Goal: Entertainment & Leisure: Consume media (video, audio)

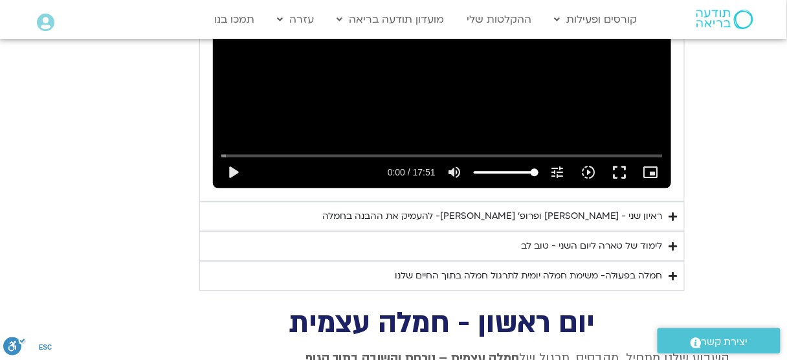
scroll to position [1884, 0]
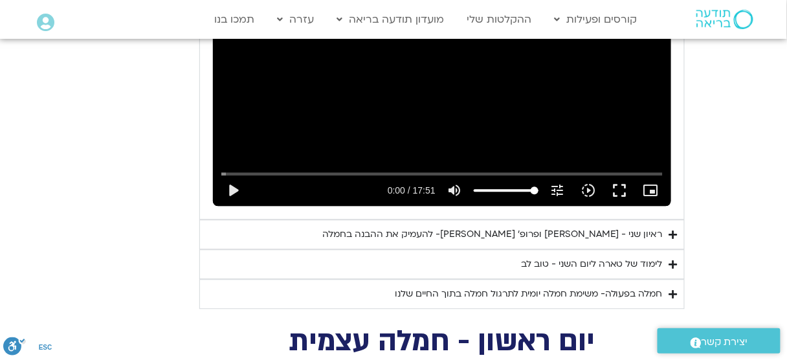
click at [512, 226] on div "ראיון שני - [PERSON_NAME] ופרופ׳ [PERSON_NAME]- להעמיק את ההבנה בחמלה" at bounding box center [492, 234] width 340 height 16
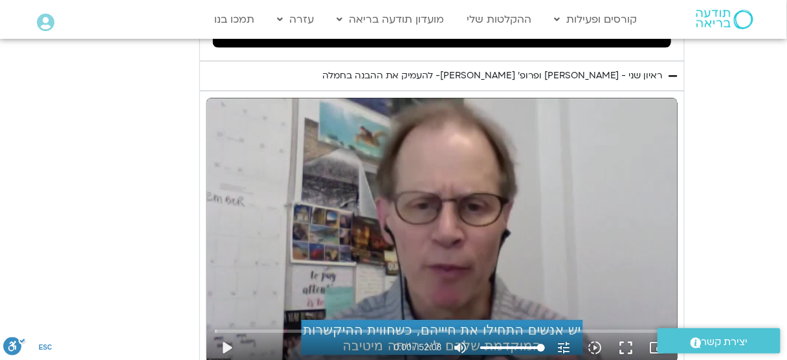
scroll to position [2091, 0]
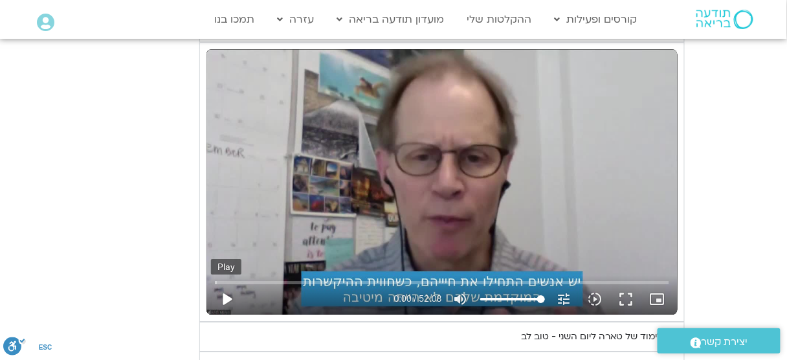
click at [232, 283] on button "play_arrow" at bounding box center [226, 298] width 31 height 31
click at [630, 283] on button "fullscreen" at bounding box center [626, 298] width 31 height 31
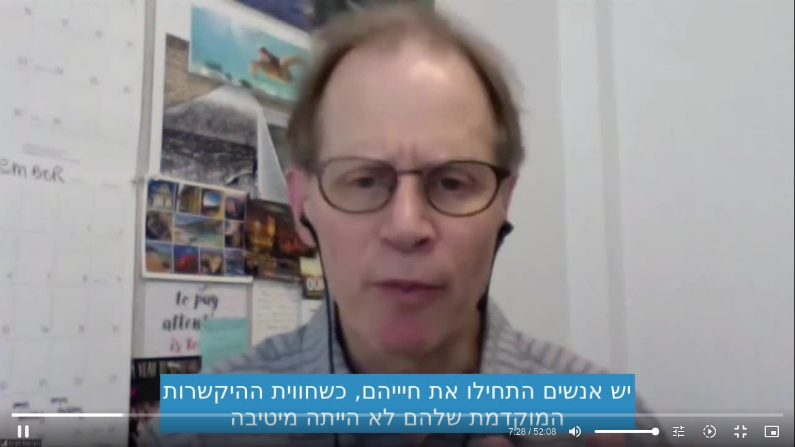
click at [424, 243] on div "Skip Ad 38:27 pause 7:28 / 52:08 volume_up Mute tune Resolution Auto 720p slow_…" at bounding box center [397, 223] width 795 height 447
click at [27, 359] on button "play_arrow" at bounding box center [23, 431] width 31 height 31
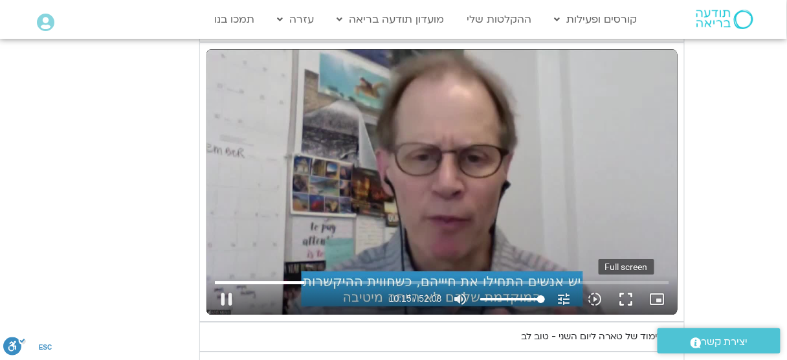
click at [626, 283] on button "fullscreen" at bounding box center [626, 298] width 31 height 31
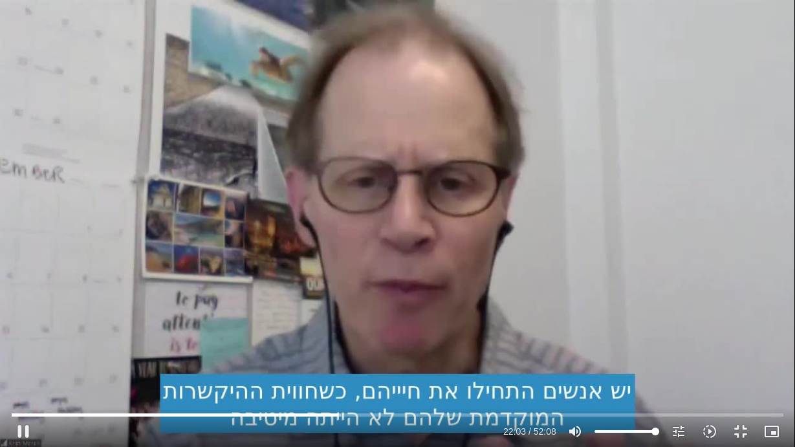
click at [527, 80] on div "Skip Ad 2:20 pause 22:03 / 52:08 volume_up Mute tune Resolution Auto 720p slow_…" at bounding box center [397, 223] width 795 height 447
click at [23, 359] on button "play_arrow" at bounding box center [23, 431] width 31 height 31
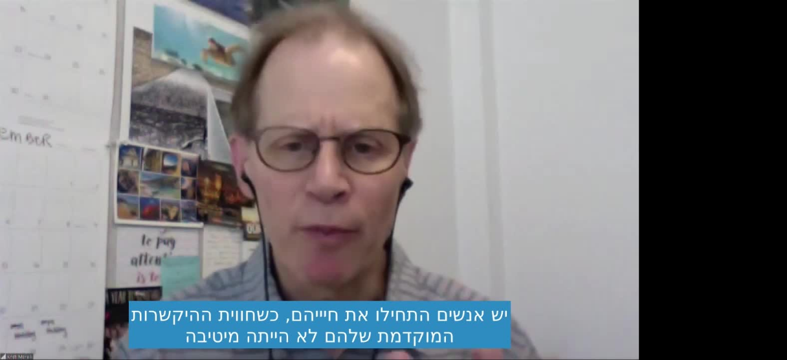
scroll to position [2143, 0]
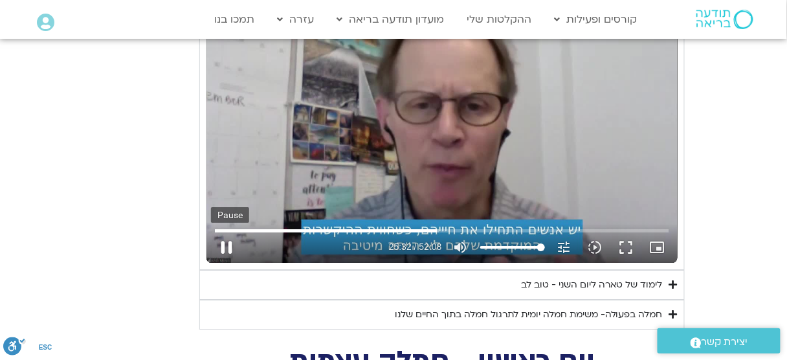
click at [226, 232] on button "pause" at bounding box center [226, 247] width 31 height 31
type input "1532.53669"
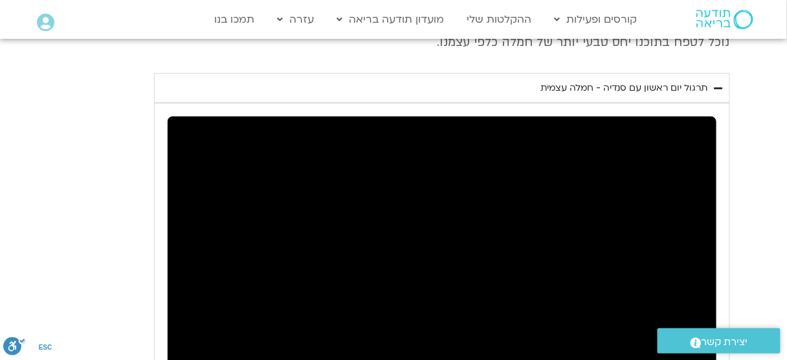
scroll to position [2764, 0]
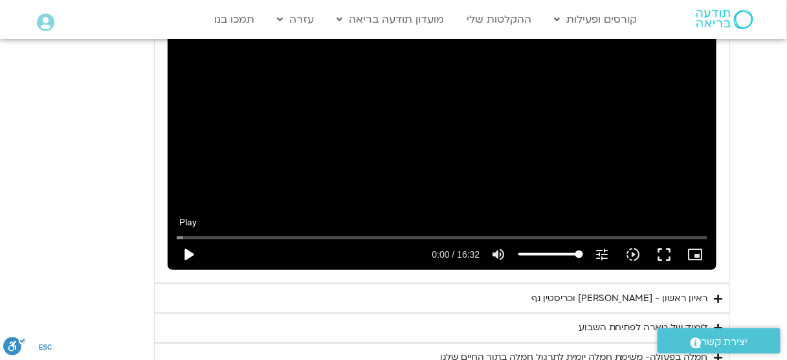
click at [188, 239] on button "play_arrow" at bounding box center [188, 254] width 31 height 31
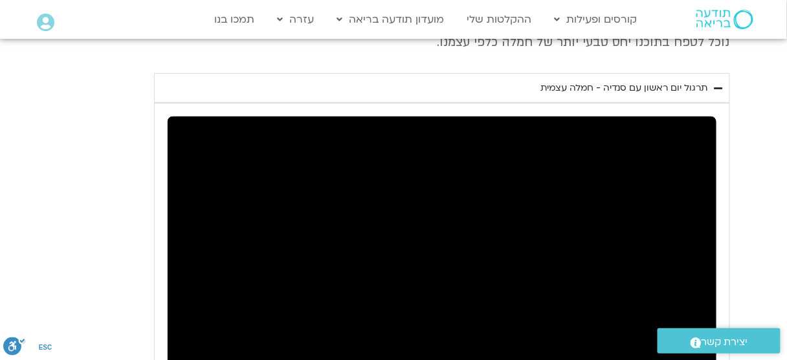
scroll to position [2661, 0]
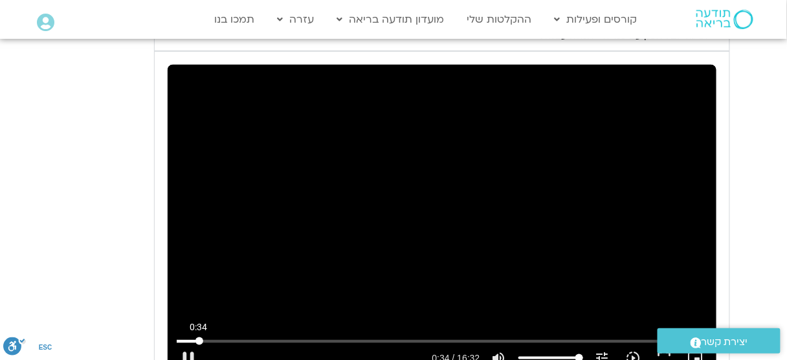
click at [199, 337] on input "Seek" at bounding box center [442, 341] width 530 height 8
click at [185, 342] on button "pause" at bounding box center [188, 357] width 31 height 31
type input "43.881246"
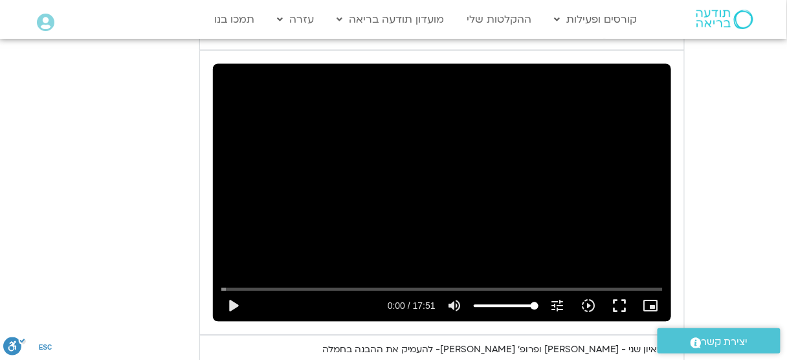
scroll to position [1729, 0]
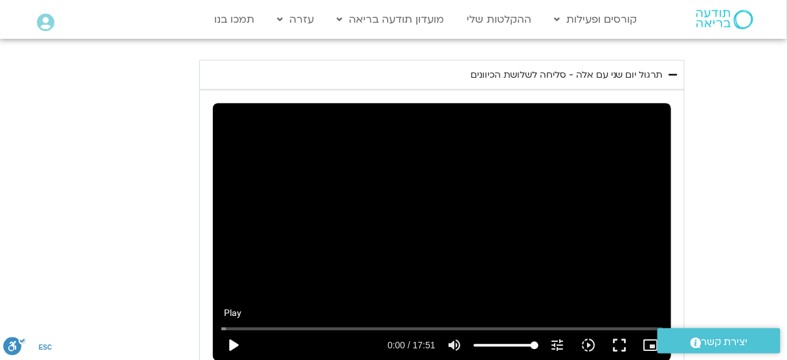
click at [234, 330] on button "play_arrow" at bounding box center [232, 345] width 31 height 31
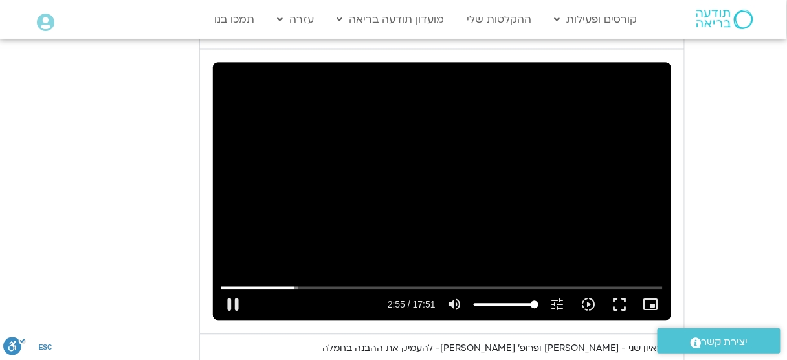
scroll to position [1781, 0]
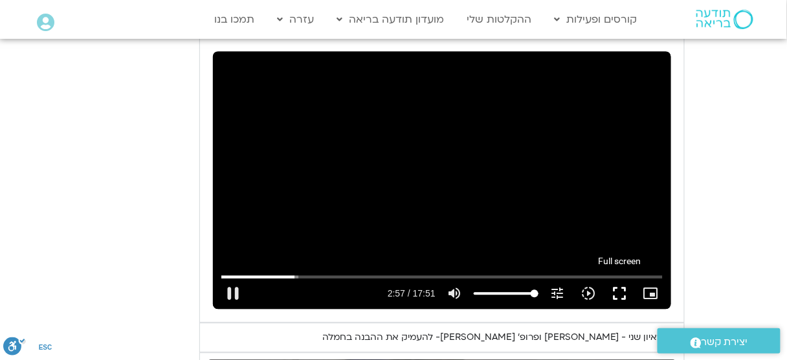
click at [624, 278] on button "fullscreen" at bounding box center [619, 293] width 31 height 31
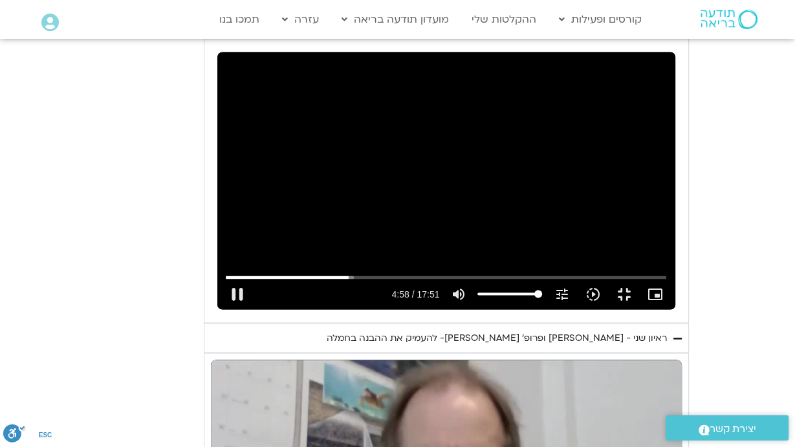
type input "298.951291"
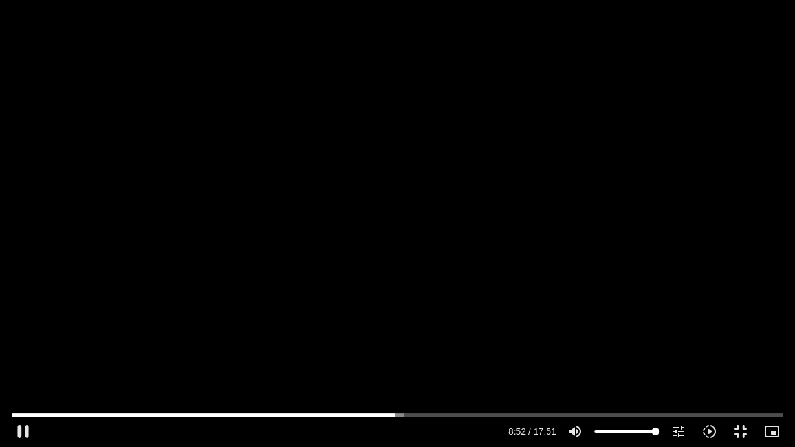
click at [429, 245] on div "Skip Ad 8:29 pause 8:52 / 17:51 volume_up Mute tune Resolution Auto 720p slow_m…" at bounding box center [397, 223] width 795 height 447
click at [23, 359] on button "play_arrow" at bounding box center [23, 431] width 31 height 31
type input "557.388771"
click at [536, 270] on div "Skip Ad 0:32 pause 10:28 / 17:51 volume_up Mute tune Resolution Auto 720p slow_…" at bounding box center [397, 223] width 795 height 447
click at [25, 359] on button "play_arrow" at bounding box center [23, 431] width 31 height 31
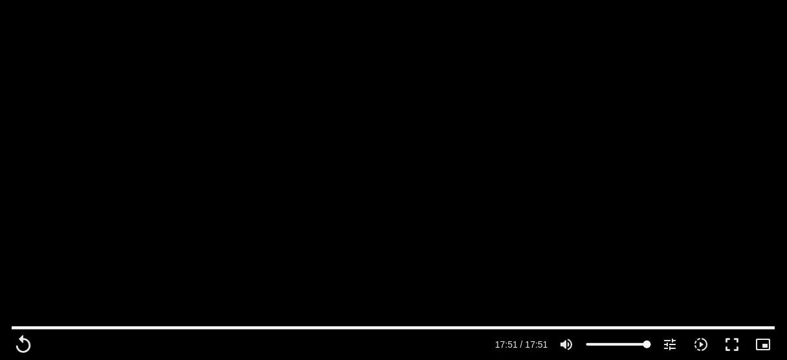
type input "1071.88"
